Goal: Task Accomplishment & Management: Use online tool/utility

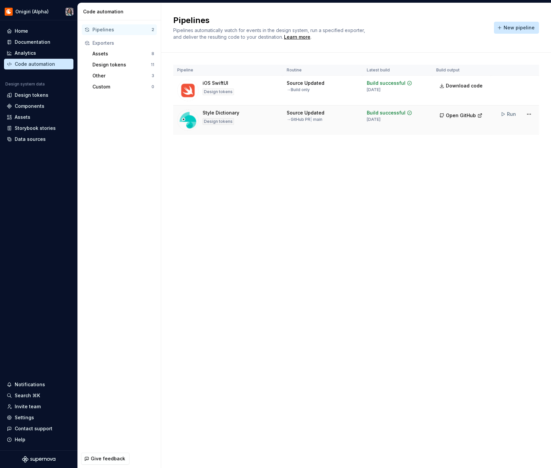
click at [522, 115] on div "Run" at bounding box center [516, 114] width 38 height 12
click at [538, 115] on td "Run" at bounding box center [515, 113] width 48 height 17
click at [531, 115] on html "Onigiri (Alpha) Home Documentation Analytics Code automation Design system data…" at bounding box center [275, 234] width 551 height 468
click at [523, 126] on div "Edit pipeline" at bounding box center [520, 128] width 57 height 7
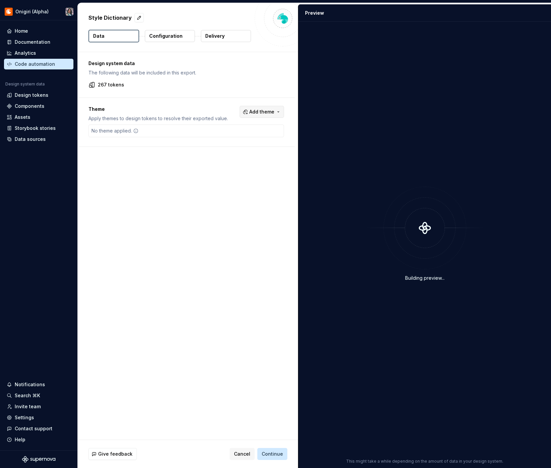
click at [269, 115] on button "Add theme" at bounding box center [261, 112] width 44 height 12
click at [214, 137] on div "Suggestions" at bounding box center [213, 138] width 5 height 5
click at [215, 150] on div "Suggestions" at bounding box center [213, 148] width 5 height 5
click at [203, 165] on html "Onigiri (Alpha) Home Documentation Analytics Code automation Design system data…" at bounding box center [275, 234] width 551 height 468
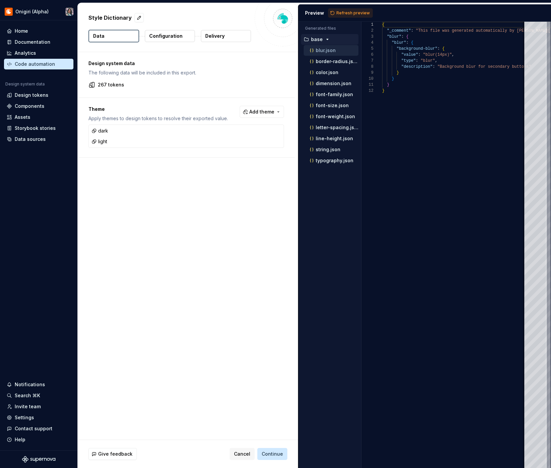
click at [173, 35] on p "Configuration" at bounding box center [165, 36] width 33 height 7
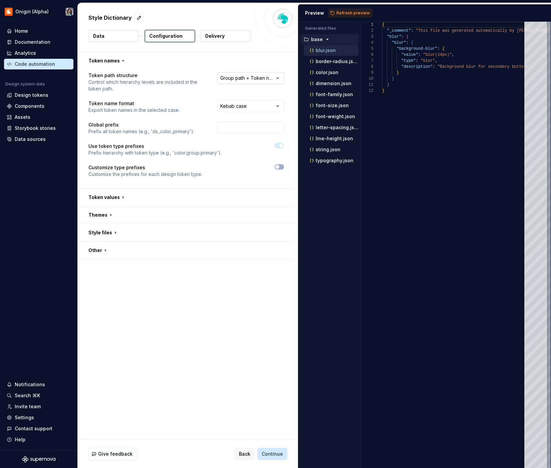
click at [241, 79] on html "**********" at bounding box center [275, 234] width 551 height 468
click at [184, 90] on html "**********" at bounding box center [275, 234] width 551 height 468
click at [127, 198] on button "button" at bounding box center [186, 196] width 217 height 17
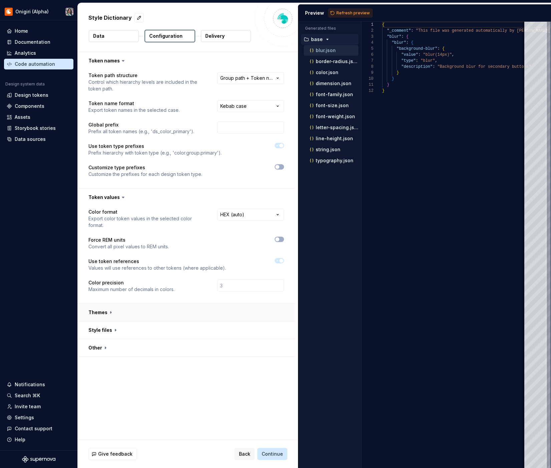
click at [172, 303] on button "button" at bounding box center [186, 311] width 217 height 17
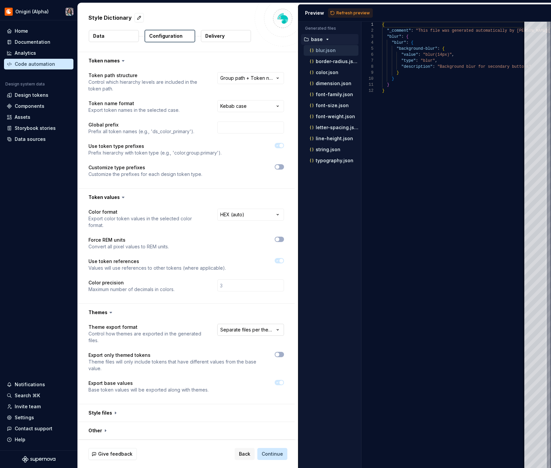
click at [233, 324] on html "**********" at bounding box center [275, 234] width 551 height 468
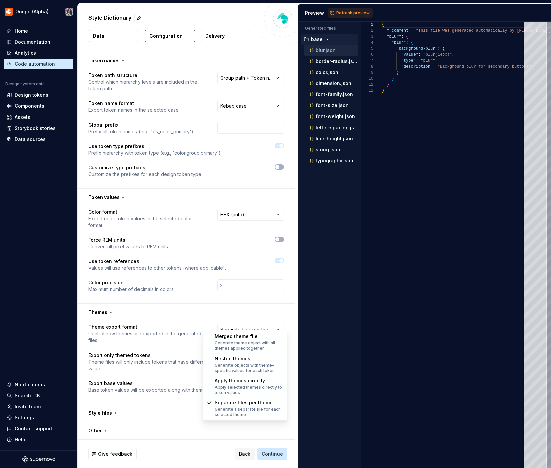
select select "**********"
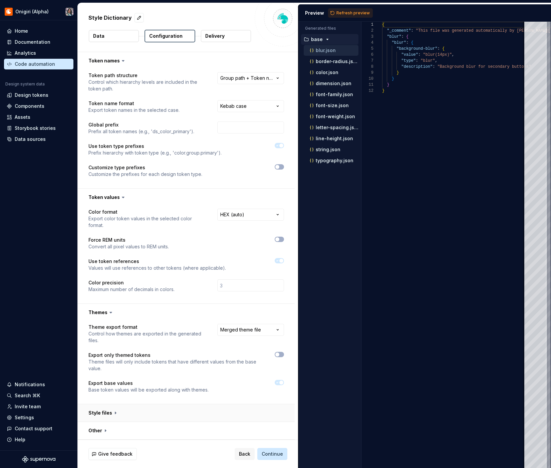
click at [155, 404] on button "button" at bounding box center [186, 412] width 217 height 17
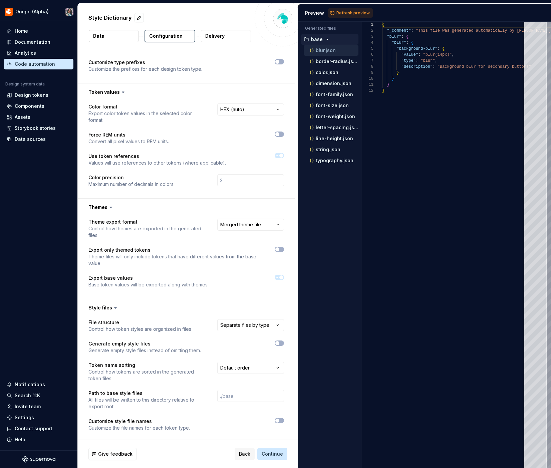
scroll to position [119, 0]
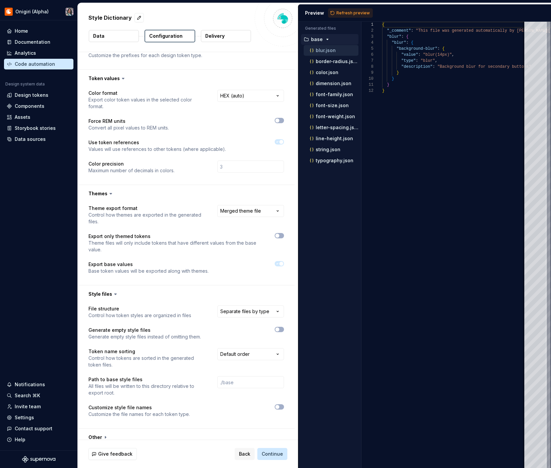
click at [238, 311] on div "**********" at bounding box center [243, 311] width 81 height 13
click at [238, 304] on html "**********" at bounding box center [275, 234] width 551 height 468
select select "**********"
click at [162, 428] on button "button" at bounding box center [186, 436] width 217 height 17
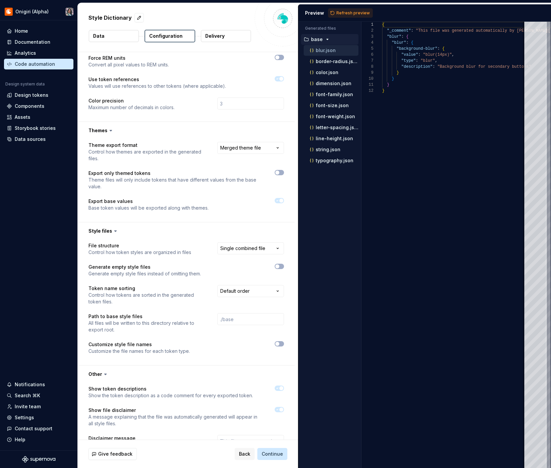
scroll to position [229, 0]
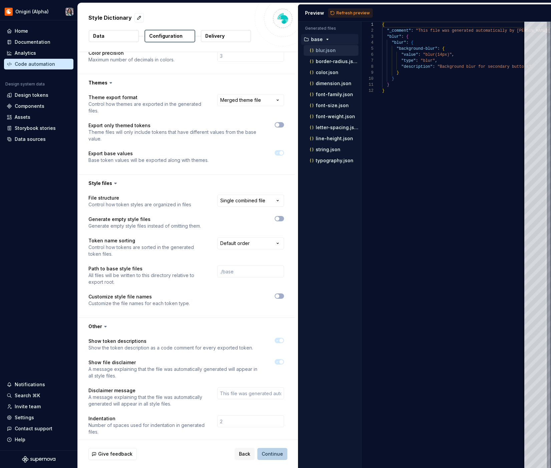
click at [274, 455] on span "Continue" at bounding box center [271, 453] width 21 height 7
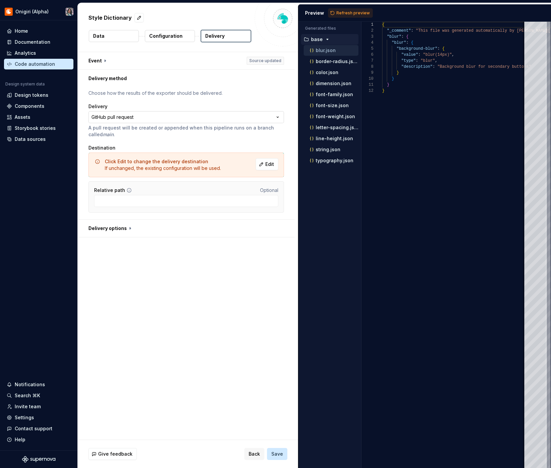
click at [229, 119] on html "**********" at bounding box center [275, 234] width 551 height 468
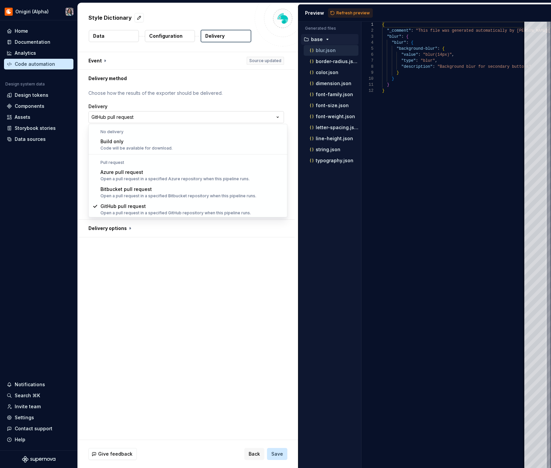
scroll to position [0, 0]
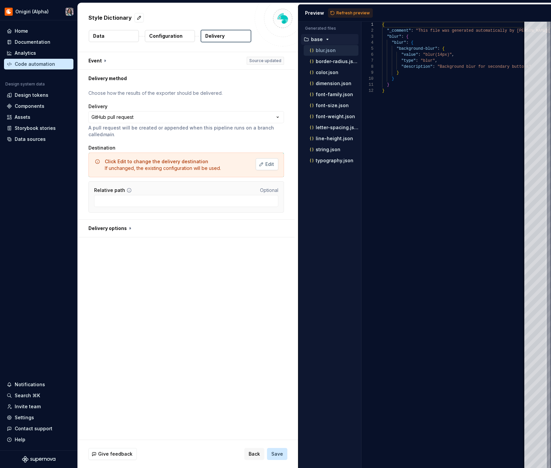
click at [271, 167] on span "Edit" at bounding box center [269, 164] width 9 height 7
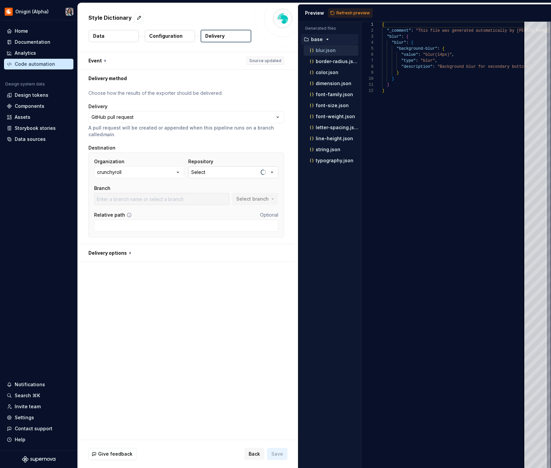
click at [213, 173] on button "Select" at bounding box center [233, 172] width 90 height 12
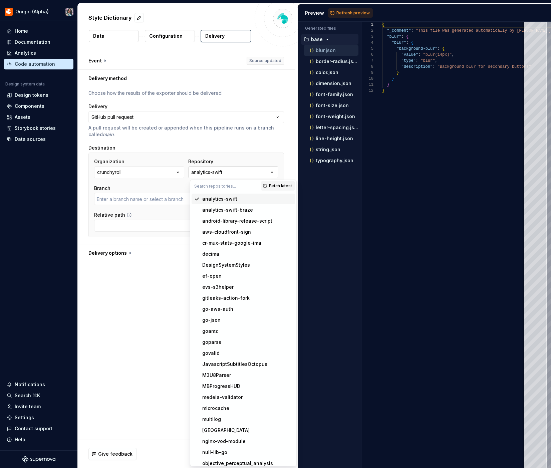
type input "CXIOS-10551-handle-dependencies"
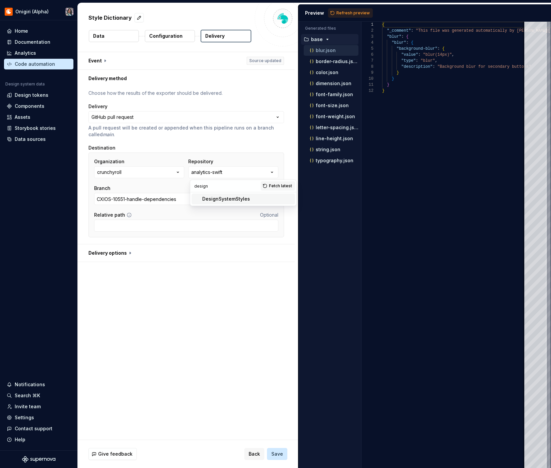
type input "design"
click at [227, 199] on div "DesignSystemStyles" at bounding box center [226, 198] width 48 height 7
type input "main"
click at [273, 451] on span "Save" at bounding box center [277, 453] width 12 height 7
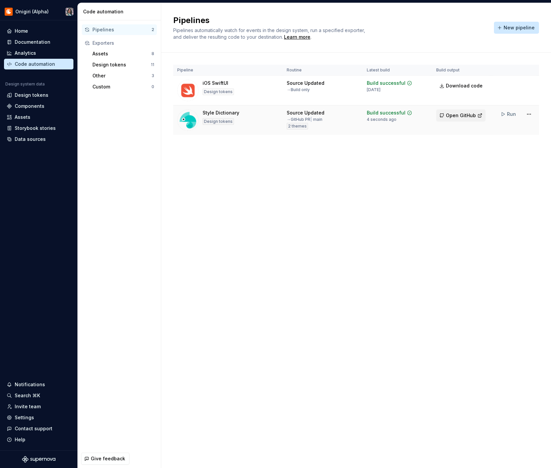
click at [468, 116] on span "Open GitHub" at bounding box center [461, 115] width 30 height 7
click at [507, 115] on span "Run" at bounding box center [511, 114] width 9 height 7
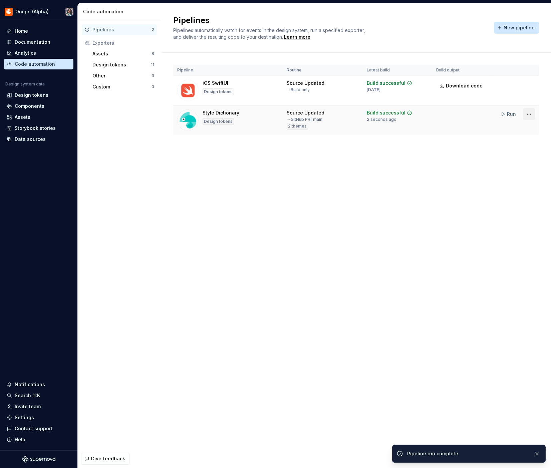
click at [528, 115] on html "Onigiri (Alpha) Home Documentation Analytics Code automation Design system data…" at bounding box center [275, 234] width 551 height 468
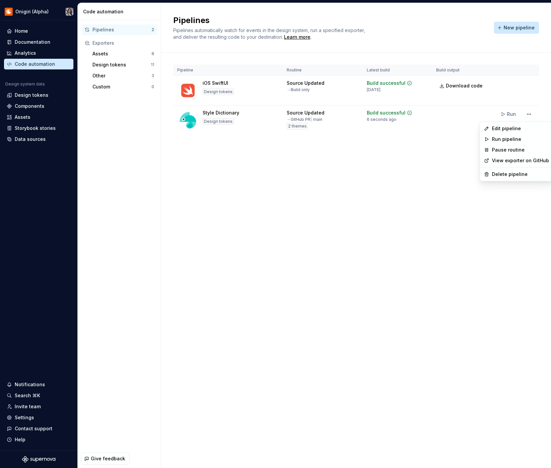
click at [515, 161] on link "View exporter on GitHub" at bounding box center [520, 160] width 57 height 7
click at [528, 115] on html "Onigiri (Alpha) Home Documentation Analytics Code automation Design system data…" at bounding box center [275, 234] width 551 height 468
click at [446, 131] on html "Onigiri (Alpha) Home Documentation Analytics Code automation Design system data…" at bounding box center [275, 234] width 551 height 468
click at [525, 116] on html "Onigiri (Alpha) Home Documentation Analytics Code automation Design system data…" at bounding box center [275, 234] width 551 height 468
click at [517, 125] on div "Edit pipeline" at bounding box center [520, 128] width 57 height 7
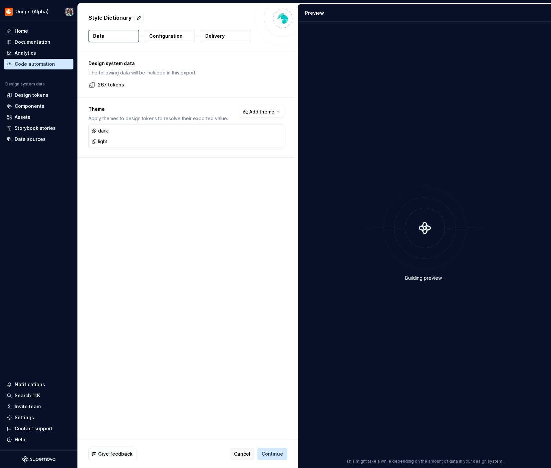
click at [162, 42] on div "Configuration" at bounding box center [169, 36] width 51 height 13
click at [175, 36] on p "Configuration" at bounding box center [165, 36] width 33 height 7
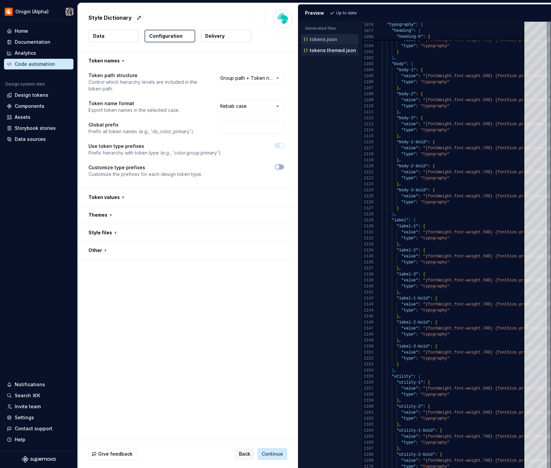
click at [337, 49] on p "tokens.themed.json" at bounding box center [332, 50] width 46 height 5
type textarea "**********"
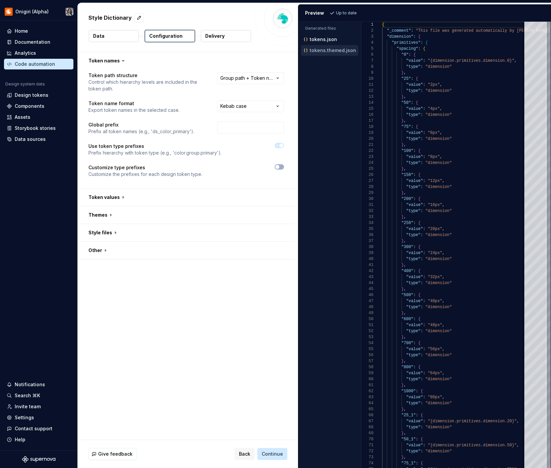
click at [332, 30] on p "Generated files" at bounding box center [329, 28] width 49 height 5
click at [331, 36] on div "tokens.json" at bounding box center [330, 39] width 56 height 7
click at [228, 40] on button "Delivery" at bounding box center [226, 36] width 50 height 12
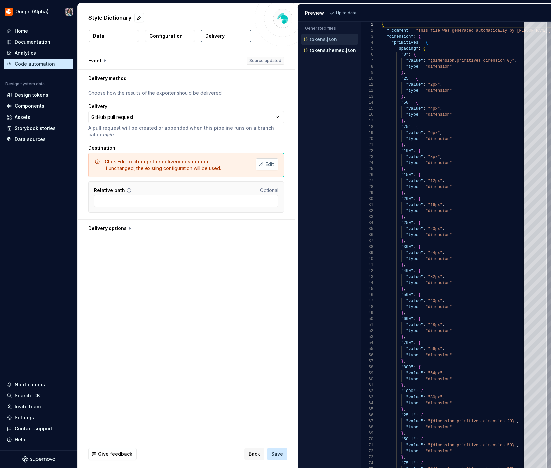
click at [267, 165] on button "Edit" at bounding box center [266, 164] width 23 height 12
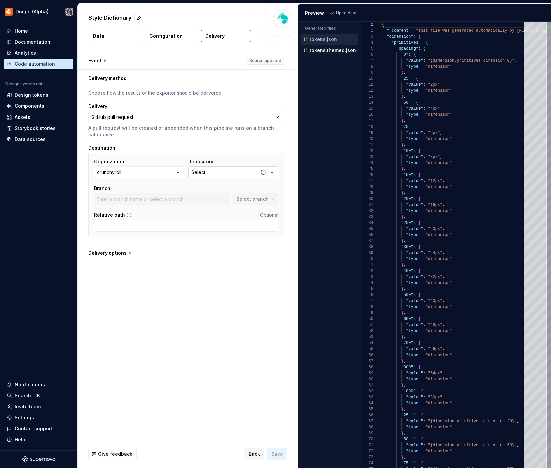
click at [212, 171] on button "Select" at bounding box center [233, 172] width 90 height 12
type input "design"
type input "CXIOS-10551-handle-dependencies"
type input "design"
click at [220, 195] on div "DesignSystemStyles" at bounding box center [226, 198] width 48 height 7
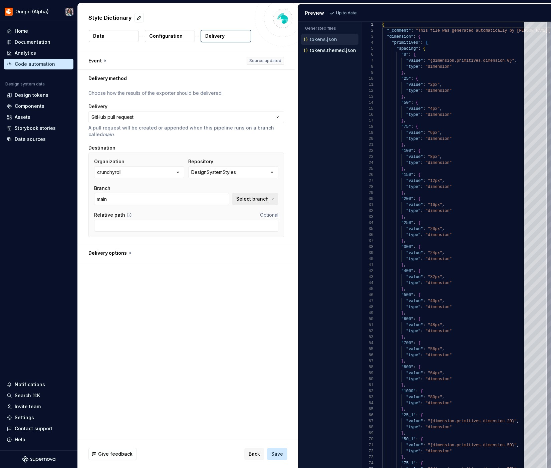
click at [258, 201] on span "Select branch" at bounding box center [252, 198] width 32 height 7
click at [192, 233] on div "supernova/style-dictionary" at bounding box center [186, 236] width 64 height 7
type input "supernova/style-dictionary"
click at [133, 248] on button "button" at bounding box center [186, 252] width 217 height 17
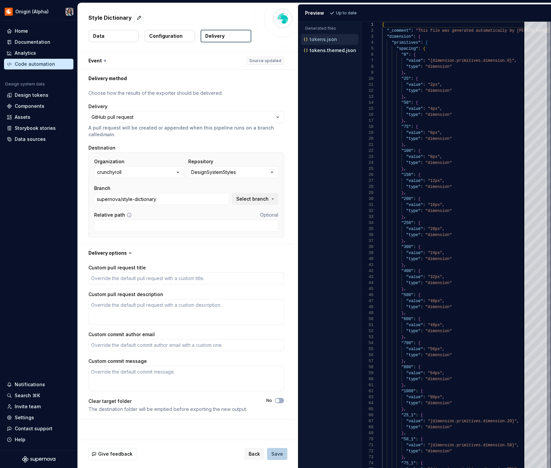
click at [279, 450] on span "Save" at bounding box center [277, 453] width 12 height 7
type textarea "*"
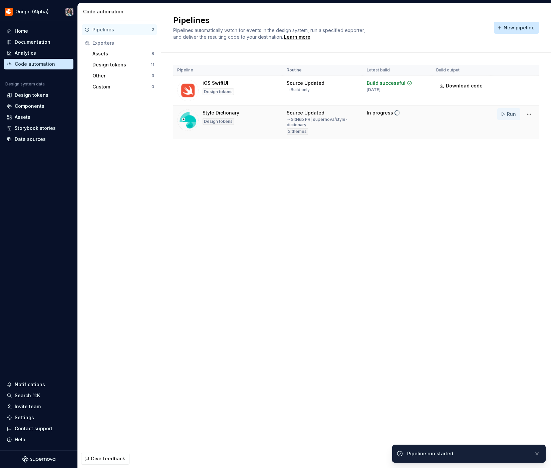
click at [509, 114] on span "Run" at bounding box center [511, 114] width 9 height 7
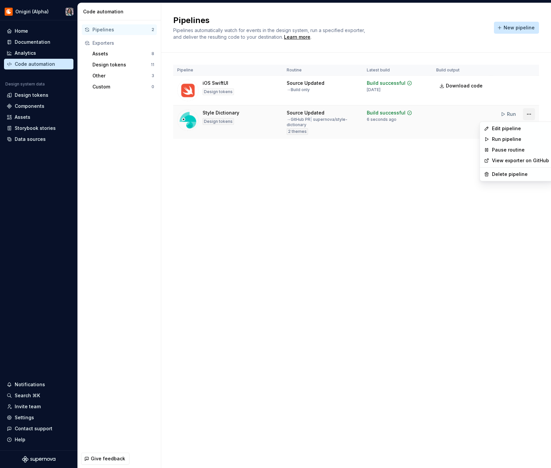
click at [533, 115] on html "Onigiri (Alpha) Home Documentation Analytics Code automation Design system data…" at bounding box center [275, 234] width 551 height 468
click at [525, 125] on div "Edit pipeline" at bounding box center [520, 128] width 57 height 7
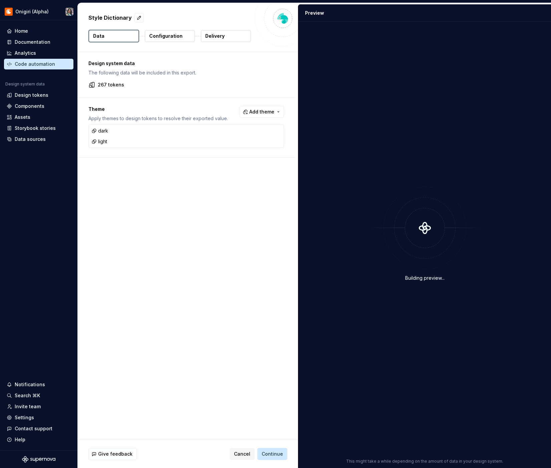
click at [208, 36] on p "Delivery" at bounding box center [214, 36] width 19 height 7
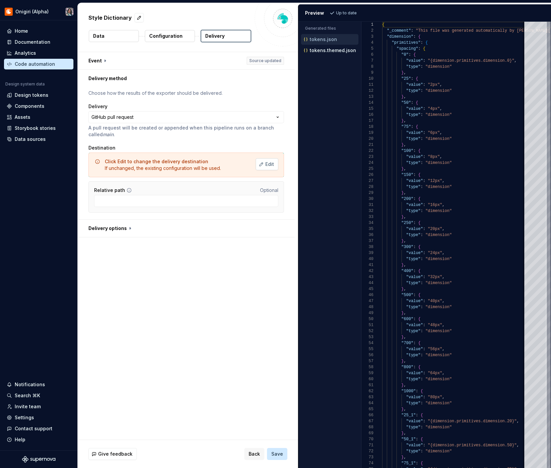
click at [272, 163] on span "Edit" at bounding box center [269, 164] width 9 height 7
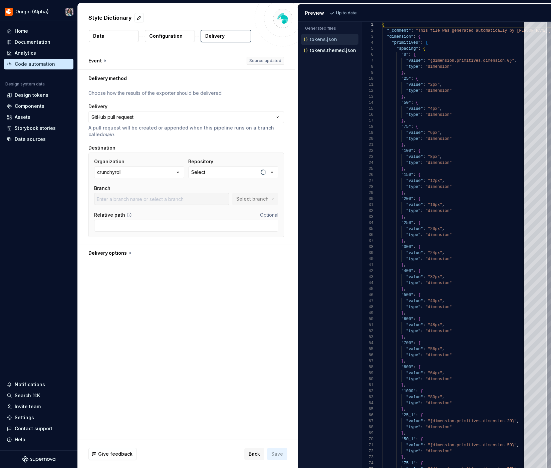
click at [214, 175] on button "Select" at bounding box center [233, 172] width 90 height 12
type input "des"
type input "CXIOS-10551-handle-dependencies"
click at [204, 210] on div "DesignSystemStyles" at bounding box center [226, 209] width 48 height 7
click at [188, 198] on input "text" at bounding box center [161, 199] width 135 height 12
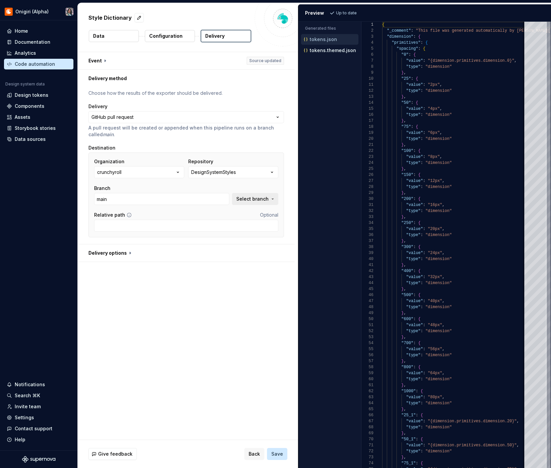
click at [257, 202] on span "Select branch" at bounding box center [252, 198] width 32 height 7
click at [163, 200] on input "main" at bounding box center [161, 199] width 135 height 12
drag, startPoint x: 151, startPoint y: 199, endPoint x: 82, endPoint y: 199, distance: 68.7
click at [82, 199] on div "**********" at bounding box center [186, 165] width 217 height 157
click at [277, 451] on span "Save" at bounding box center [277, 453] width 12 height 7
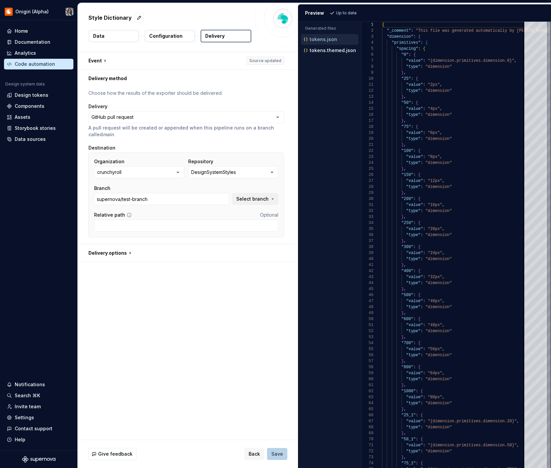
click at [273, 453] on span "Save" at bounding box center [277, 453] width 12 height 7
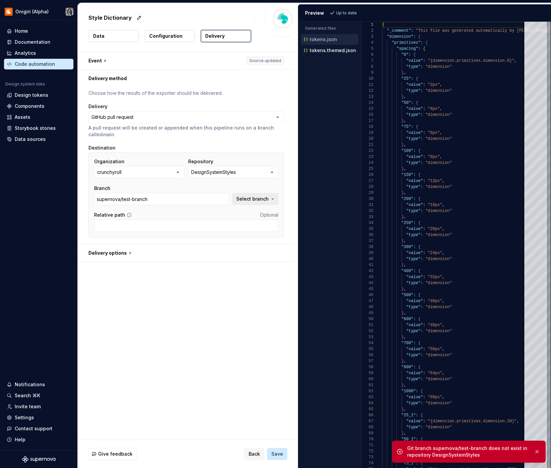
click at [259, 199] on span "Select branch" at bounding box center [252, 198] width 32 height 7
click at [257, 213] on span "Fetch latest" at bounding box center [265, 212] width 23 height 5
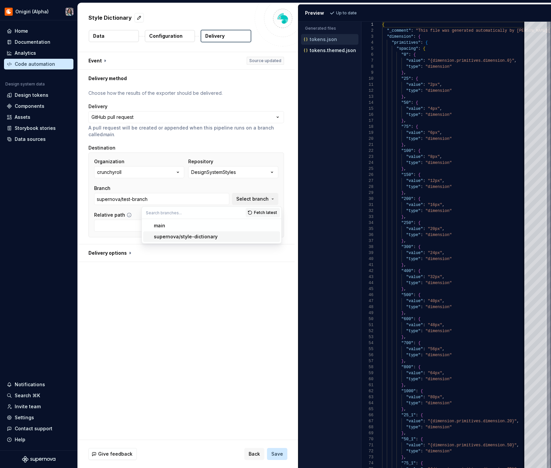
click at [197, 234] on div "supernova/style-dictionary" at bounding box center [186, 236] width 64 height 7
type input "supernova/style-dictionary"
click at [281, 456] on span "Save" at bounding box center [277, 453] width 12 height 7
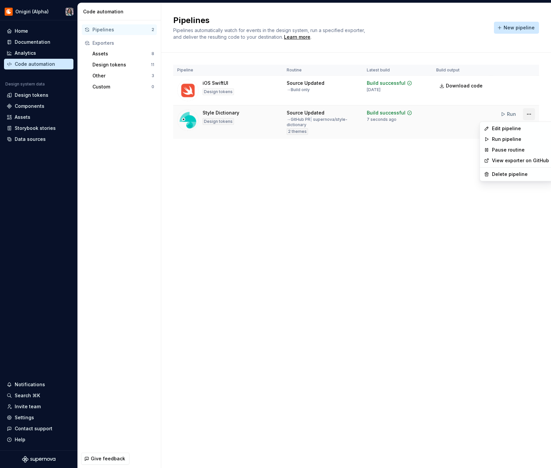
click at [526, 116] on html "Onigiri (Alpha) Home Documentation Analytics Code automation Design system data…" at bounding box center [275, 234] width 551 height 468
click at [523, 122] on div "Edit pipeline Run pipeline Pause routine View exporter on GitHub Delete pipeline" at bounding box center [516, 151] width 74 height 60
click at [521, 127] on div "Edit pipeline" at bounding box center [520, 128] width 57 height 7
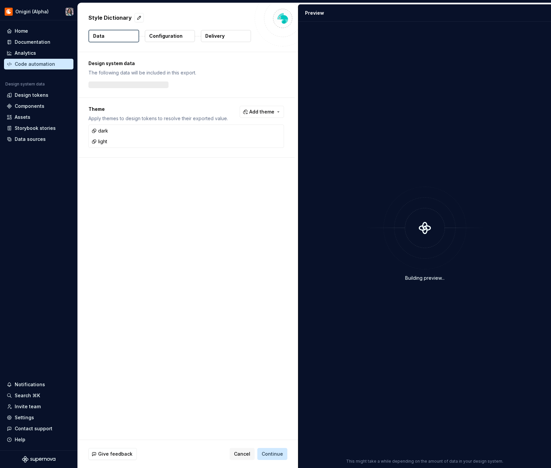
click at [228, 36] on button "Delivery" at bounding box center [226, 36] width 50 height 12
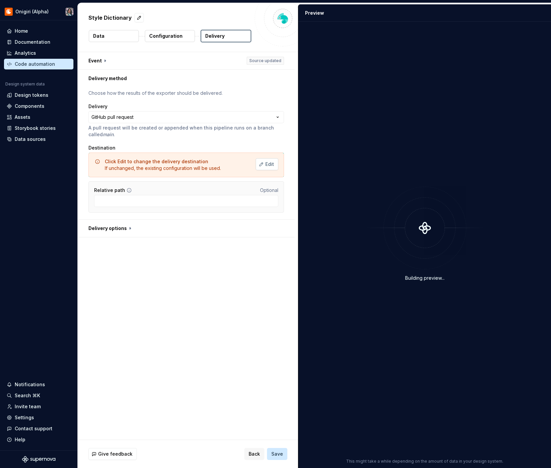
click at [266, 163] on button "Edit" at bounding box center [266, 164] width 23 height 12
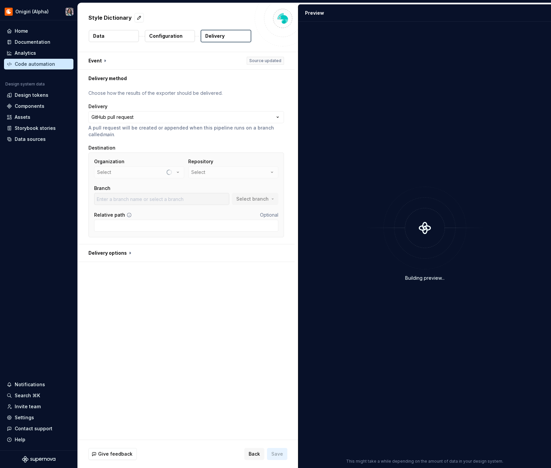
click at [246, 174] on div "Repository Select" at bounding box center [233, 168] width 90 height 20
click at [242, 174] on button "analytics-swift" at bounding box center [233, 172] width 90 height 12
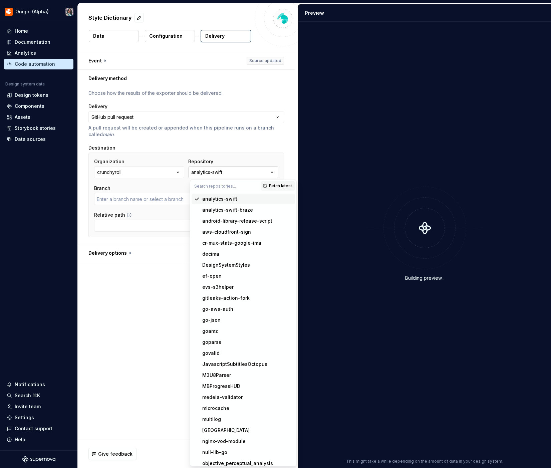
type input "d"
type input "CXIOS-10551-handle-dependencies"
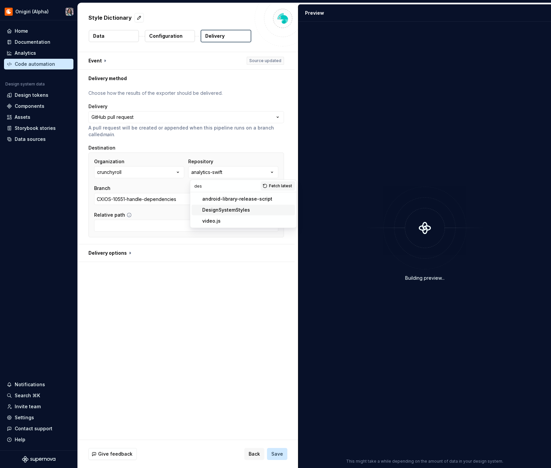
type input "des"
click at [228, 212] on div "DesignSystemStyles" at bounding box center [226, 209] width 48 height 7
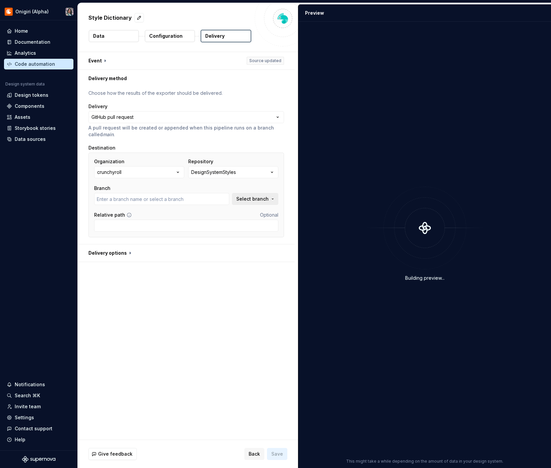
type input "main"
click at [248, 203] on button "Select branch" at bounding box center [255, 199] width 46 height 12
click at [154, 221] on span "main" at bounding box center [211, 225] width 137 height 11
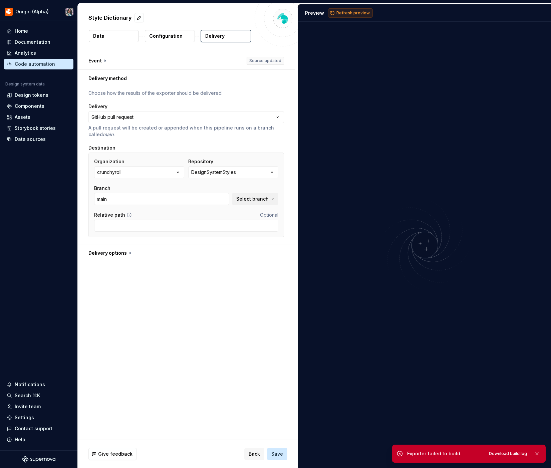
click at [358, 10] on span "Refresh preview" at bounding box center [352, 12] width 33 height 5
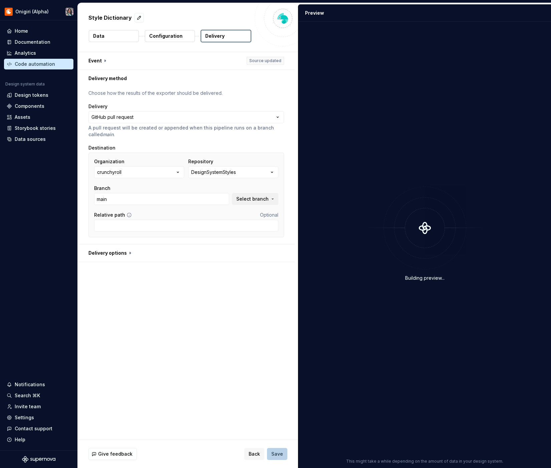
click at [283, 452] on button "Save" at bounding box center [277, 454] width 20 height 12
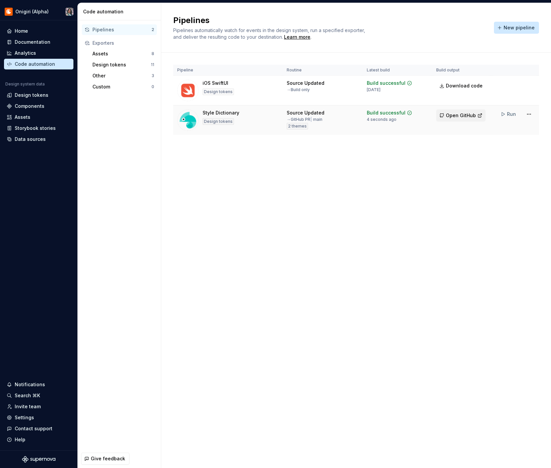
click at [458, 114] on span "Open GitHub" at bounding box center [461, 115] width 30 height 7
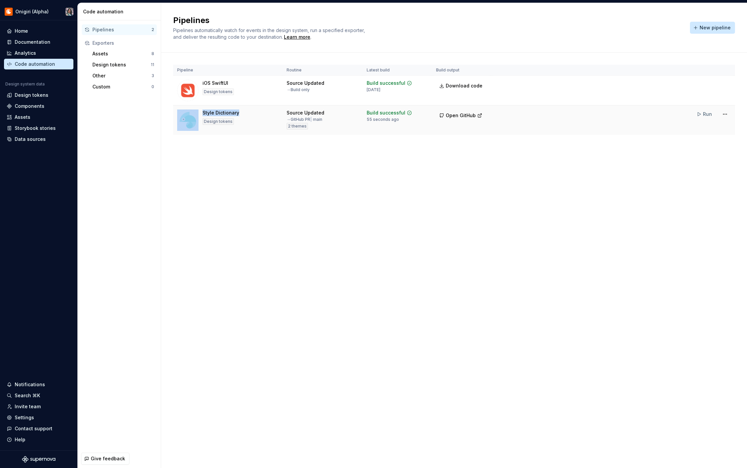
drag, startPoint x: 237, startPoint y: 113, endPoint x: 186, endPoint y: 113, distance: 51.4
click at [186, 113] on div "Style Dictionary Design tokens" at bounding box center [227, 119] width 101 height 21
click at [257, 112] on div "Style Dictionary Design tokens" at bounding box center [227, 119] width 101 height 21
drag, startPoint x: 238, startPoint y: 112, endPoint x: 201, endPoint y: 112, distance: 36.3
click at [201, 112] on div "Style Dictionary Design tokens" at bounding box center [227, 119] width 101 height 21
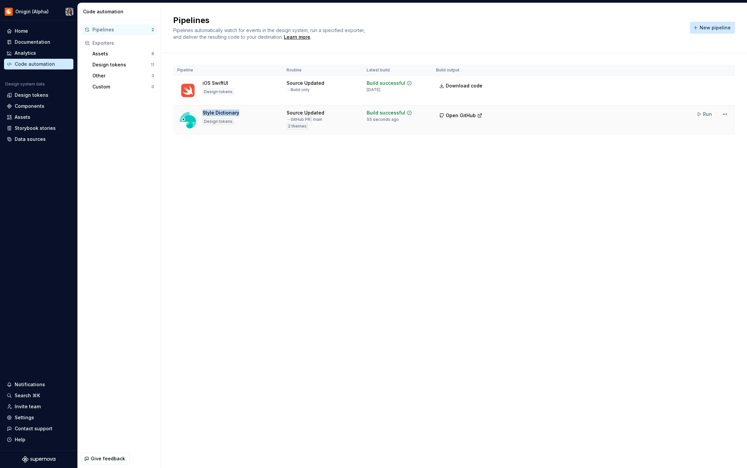
copy div "Style Dictionary"
click at [550, 24] on button "New pipeline" at bounding box center [712, 28] width 45 height 12
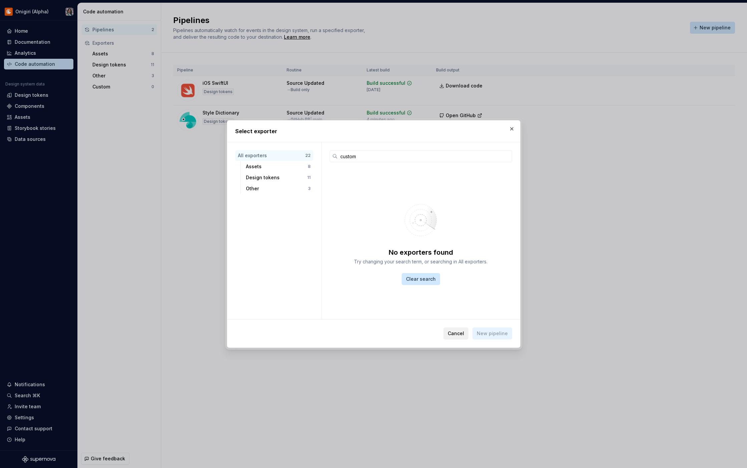
type input "custom"
click at [468, 328] on button "Cancel" at bounding box center [455, 333] width 25 height 12
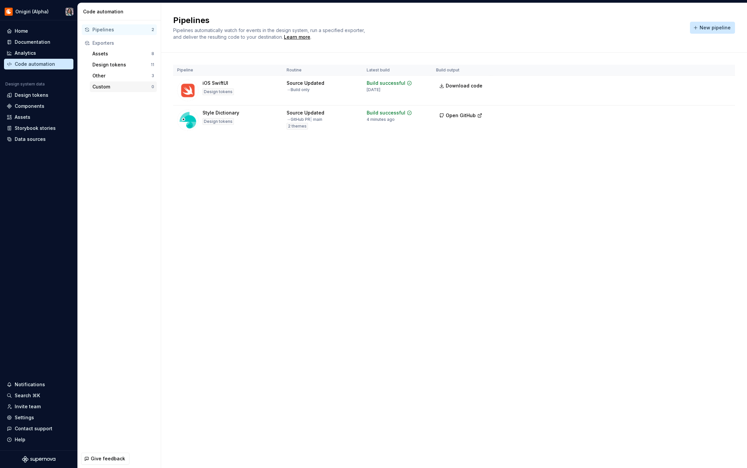
click at [118, 88] on div "Custom" at bounding box center [121, 86] width 59 height 7
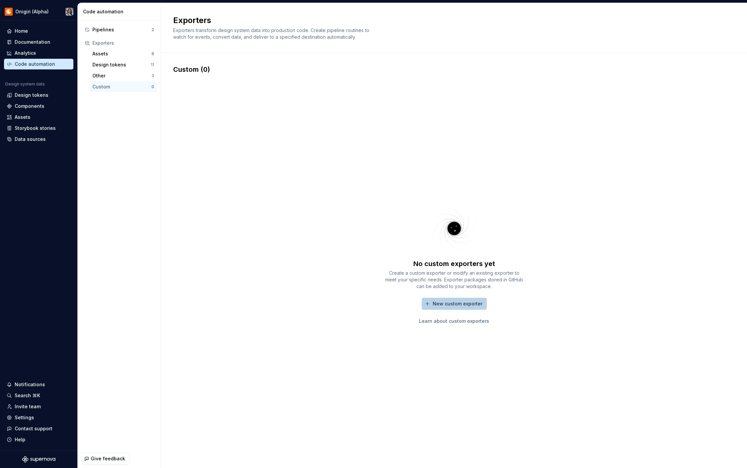
click at [437, 306] on button "New custom exporter" at bounding box center [454, 303] width 65 height 12
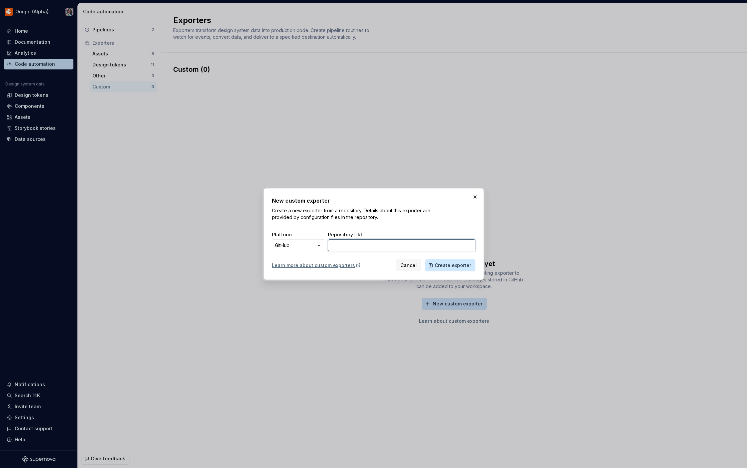
click at [349, 247] on input "Repository URL" at bounding box center [401, 245] width 147 height 12
click at [472, 195] on button "button" at bounding box center [474, 196] width 9 height 9
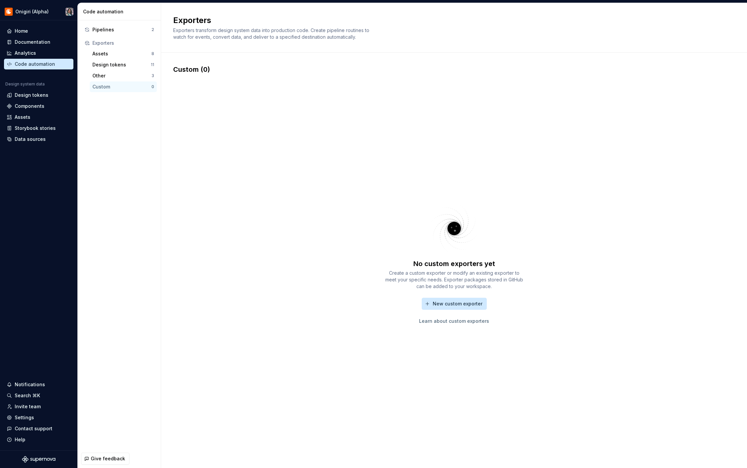
drag, startPoint x: 472, startPoint y: 195, endPoint x: 462, endPoint y: 222, distance: 28.2
click at [471, 198] on div "No custom exporters yet Create a custom exporter or modify an existing exporter…" at bounding box center [454, 262] width 562 height 377
click at [538, 164] on div "No custom exporters yet Create a custom exporter or modify an existing exporter…" at bounding box center [454, 262] width 562 height 377
click at [443, 307] on button "New custom exporter" at bounding box center [454, 303] width 65 height 12
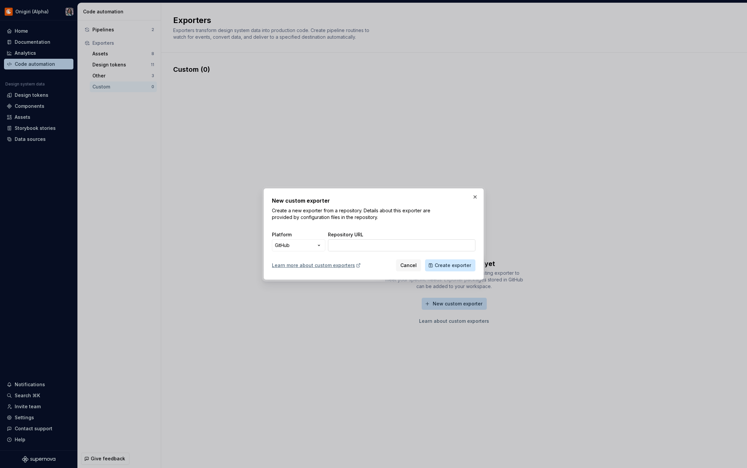
click at [393, 249] on input "Repository URL" at bounding box center [401, 245] width 147 height 12
paste input "https://github.com/crunchyroll/DesignSystemExporters"
type input "https://github.com/crunchyroll/DesignSystemExporters"
click at [455, 268] on span "Create exporter" at bounding box center [453, 265] width 36 height 7
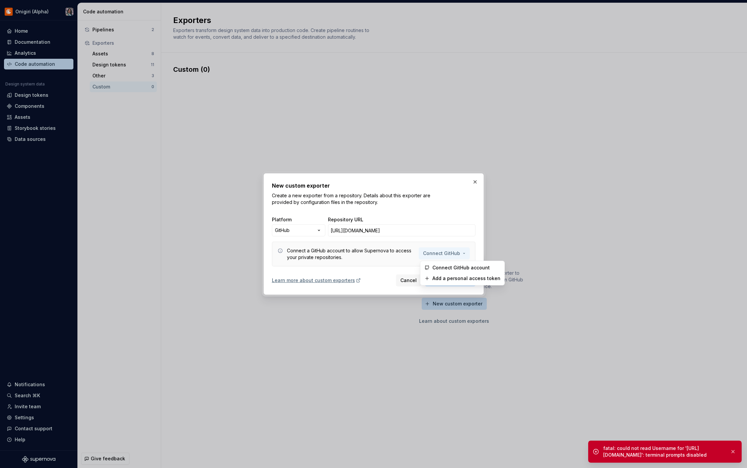
click at [450, 251] on span "Connect GitHub" at bounding box center [441, 253] width 37 height 7
click at [453, 268] on span "Connect GitHub account" at bounding box center [466, 267] width 68 height 7
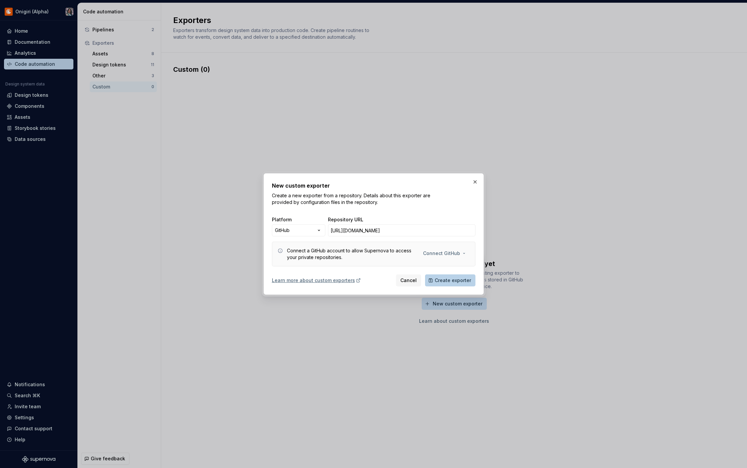
click at [458, 282] on span "Create exporter" at bounding box center [453, 280] width 36 height 7
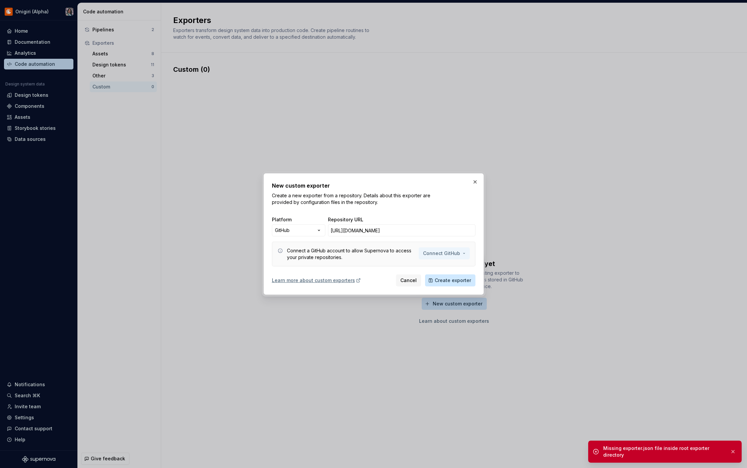
click at [434, 258] on button "Connect GitHub" at bounding box center [444, 253] width 51 height 12
click at [280, 260] on div "Connect a GitHub account to allow Supernova to access your private repositories…" at bounding box center [373, 253] width 203 height 25
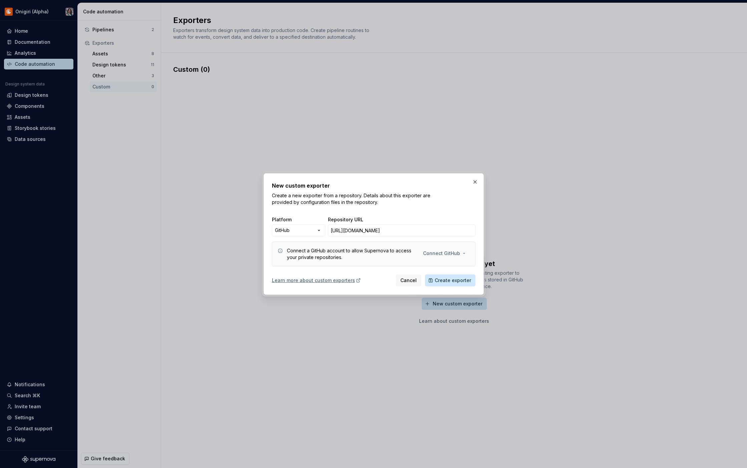
drag, startPoint x: 460, startPoint y: 228, endPoint x: 252, endPoint y: 228, distance: 207.8
click at [253, 228] on div "New custom exporter Create a new exporter from a repository. Details about this…" at bounding box center [373, 234] width 747 height 468
click at [407, 281] on span "Cancel" at bounding box center [408, 280] width 16 height 7
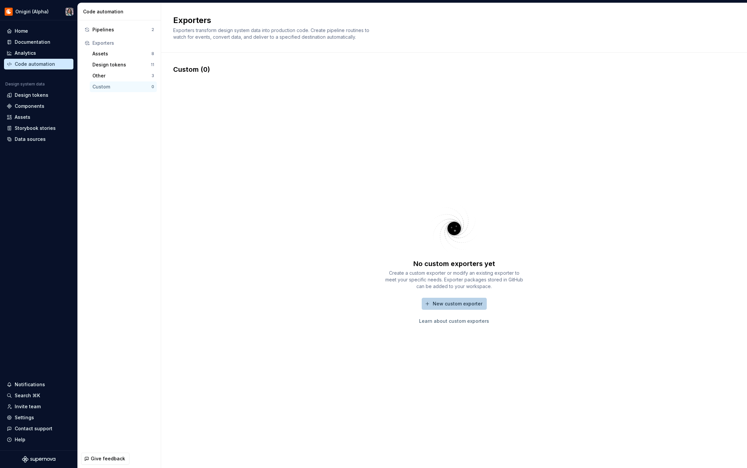
click at [445, 304] on span "New custom exporter" at bounding box center [458, 303] width 50 height 7
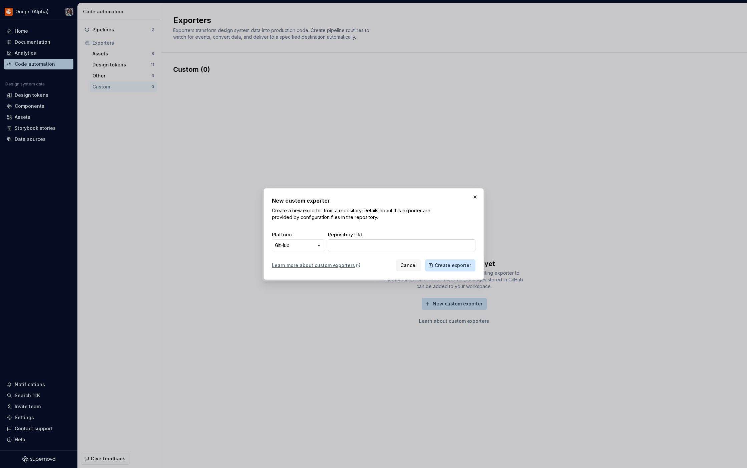
click at [403, 240] on input "Repository URL" at bounding box center [401, 245] width 147 height 12
paste input "https://github.com/crunchyroll/DesignSystemExporters"
type input "https://github.com/crunchyroll/DesignSystemExporters"
click at [441, 259] on button "Create exporter" at bounding box center [450, 265] width 50 height 12
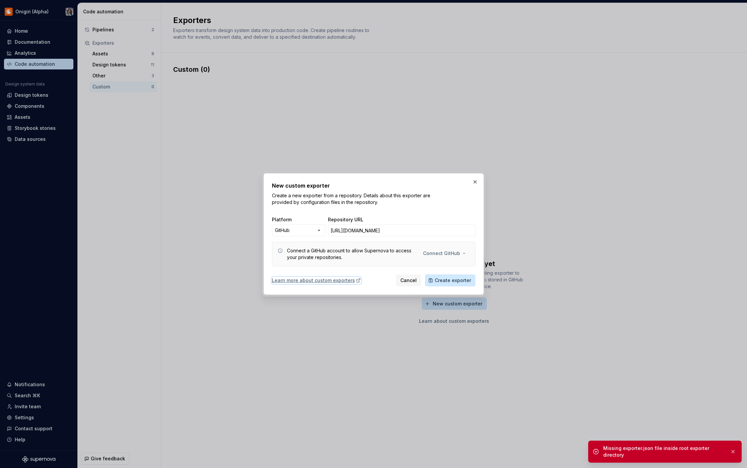
click at [309, 278] on div "Learn more about custom exporters" at bounding box center [316, 280] width 89 height 7
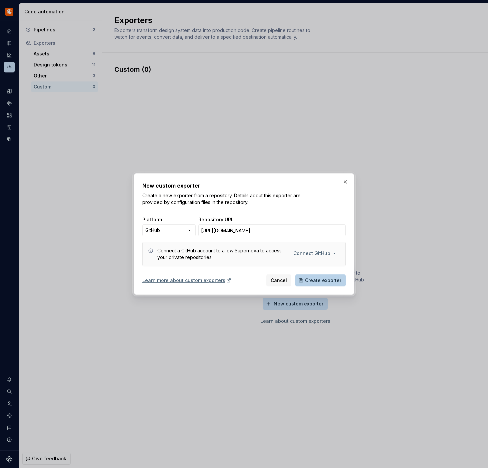
click at [323, 281] on span "Create exporter" at bounding box center [323, 280] width 36 height 7
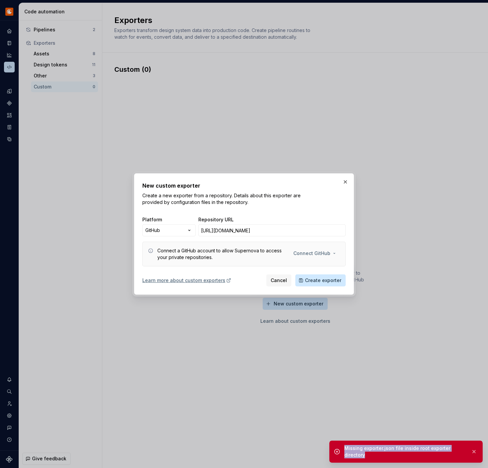
drag, startPoint x: 345, startPoint y: 448, endPoint x: 378, endPoint y: 458, distance: 34.7
click at [378, 458] on div "Missing exporter.json file inside root exporter directory" at bounding box center [405, 451] width 153 height 22
copy div "Missing exporter.json file inside root exporter directory"
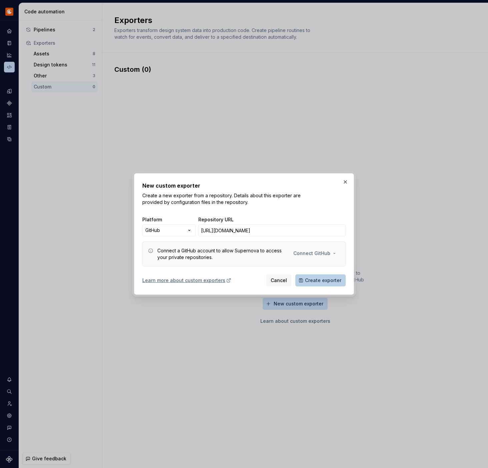
click at [313, 279] on span "Create exporter" at bounding box center [323, 280] width 36 height 7
